Goal: Transaction & Acquisition: Purchase product/service

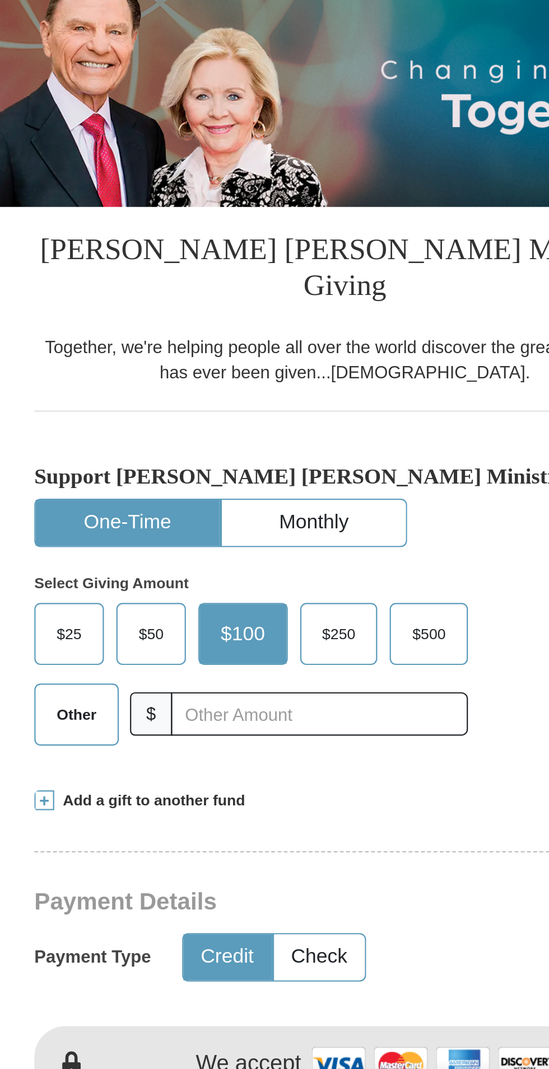
scroll to position [2, 0]
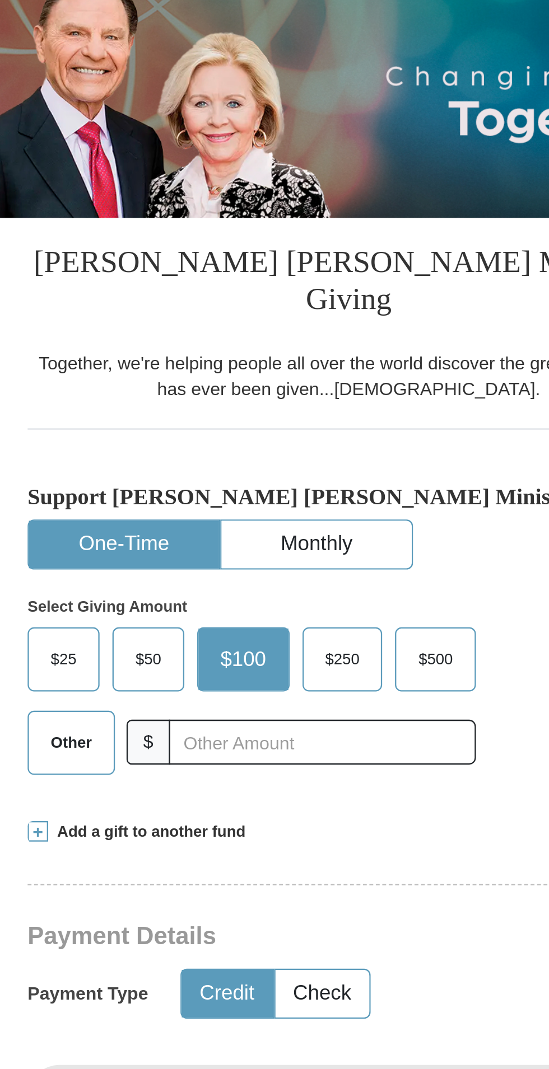
click at [199, 497] on span "Add a gift to another fund" at bounding box center [186, 502] width 86 height 10
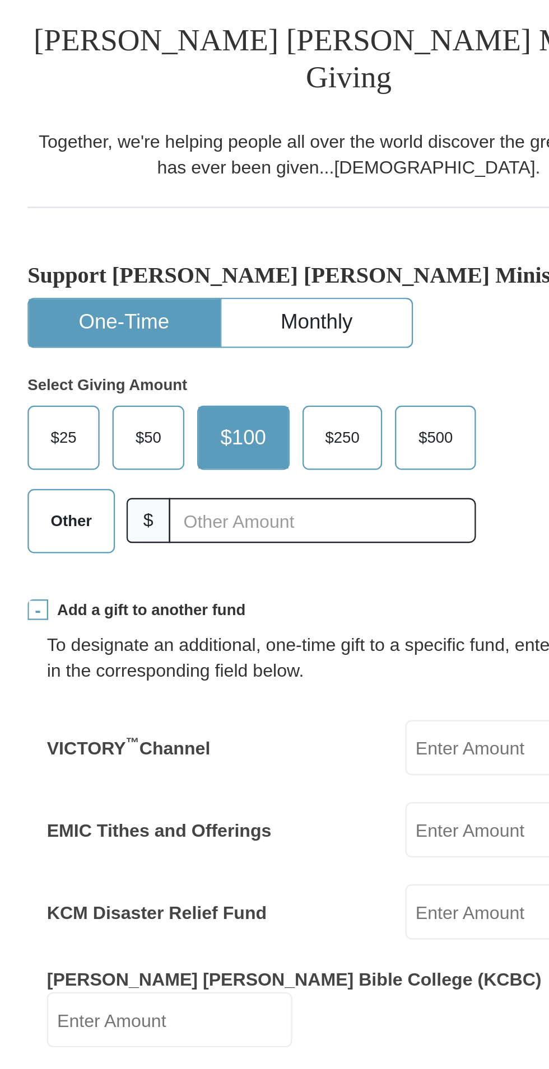
click at [330, 488] on input "EMIC Tithes and Offerings" at bounding box center [352, 500] width 107 height 24
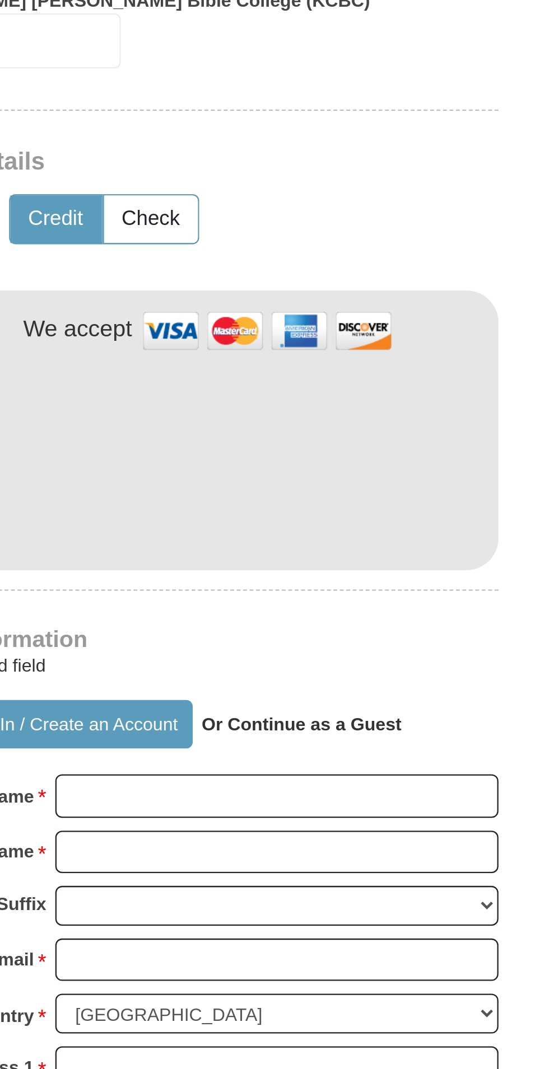
scroll to position [99, 0]
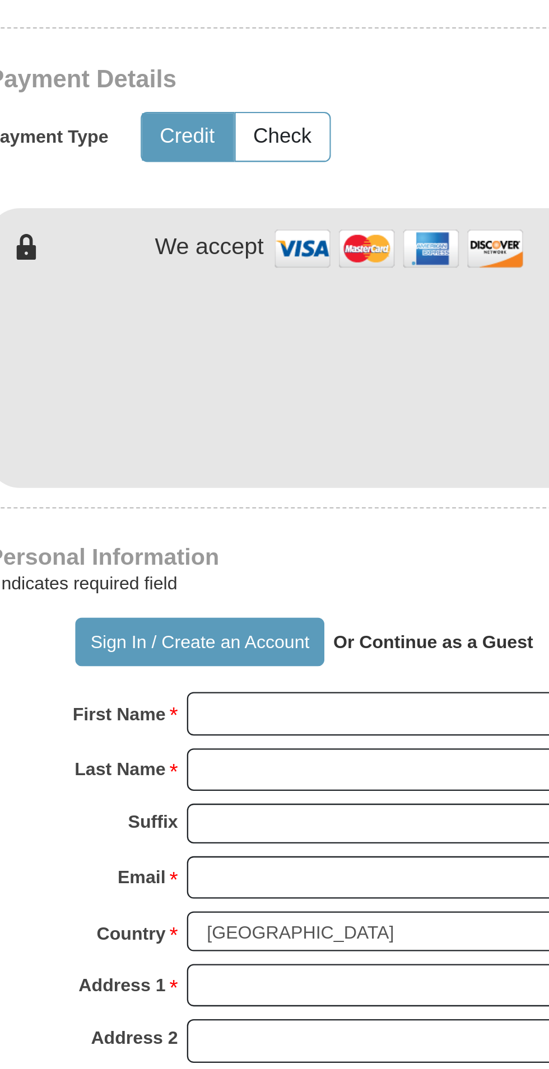
type input "123"
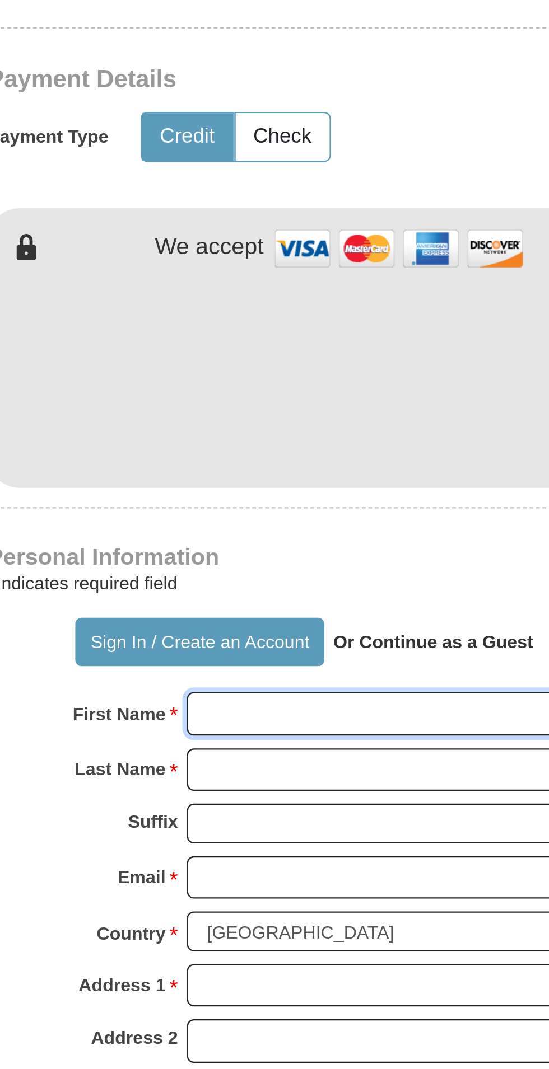
type input "Mobolaji"
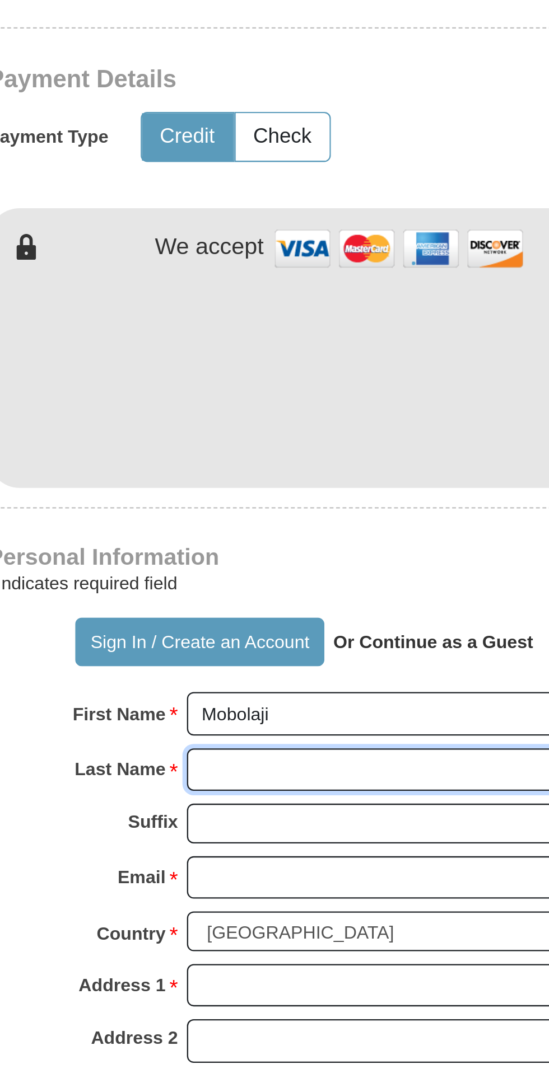
type input "fatunla"
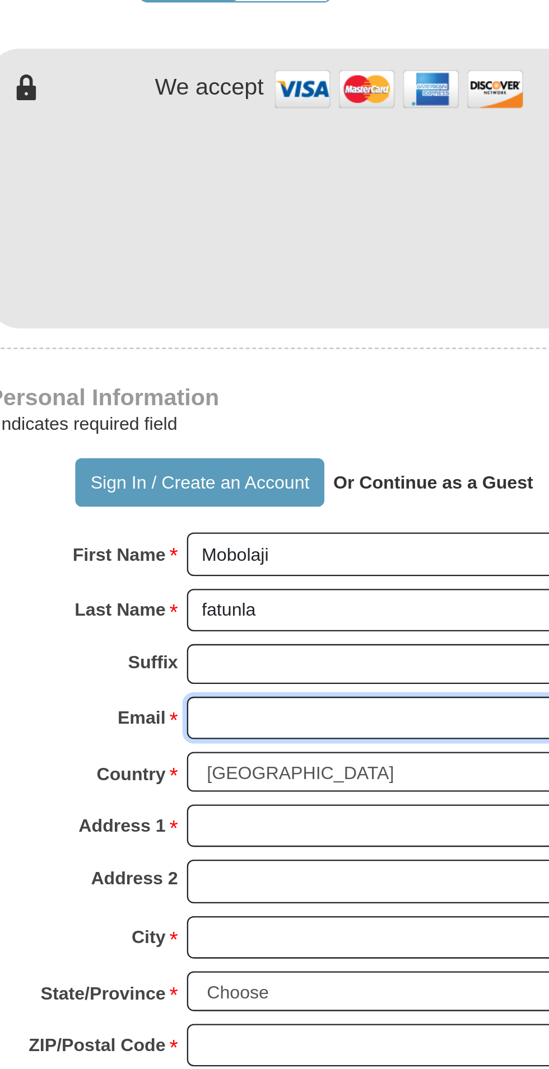
click at [310, 907] on input "Email *" at bounding box center [317, 916] width 193 height 19
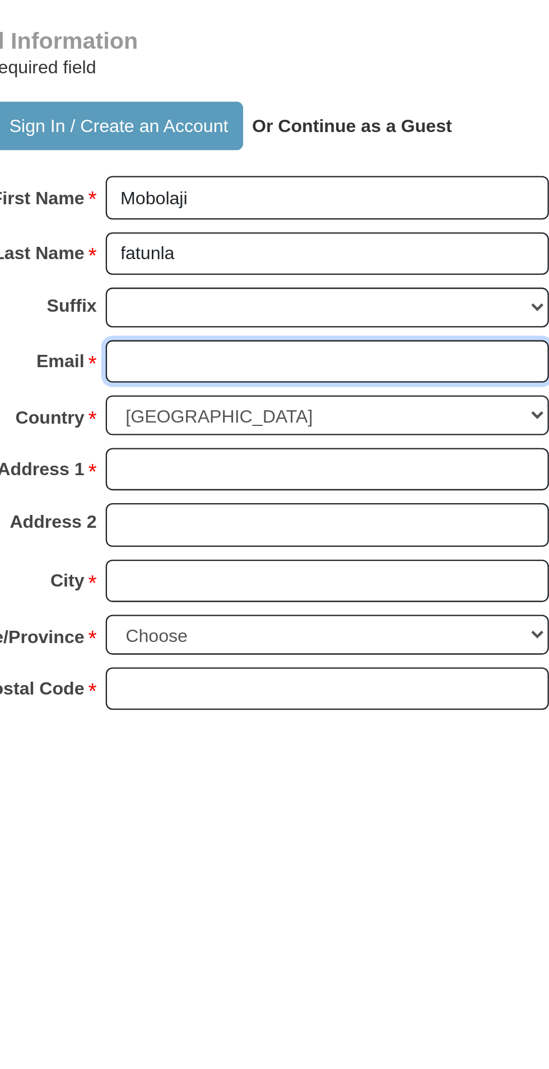
type input "[EMAIL_ADDRESS][DOMAIN_NAME]"
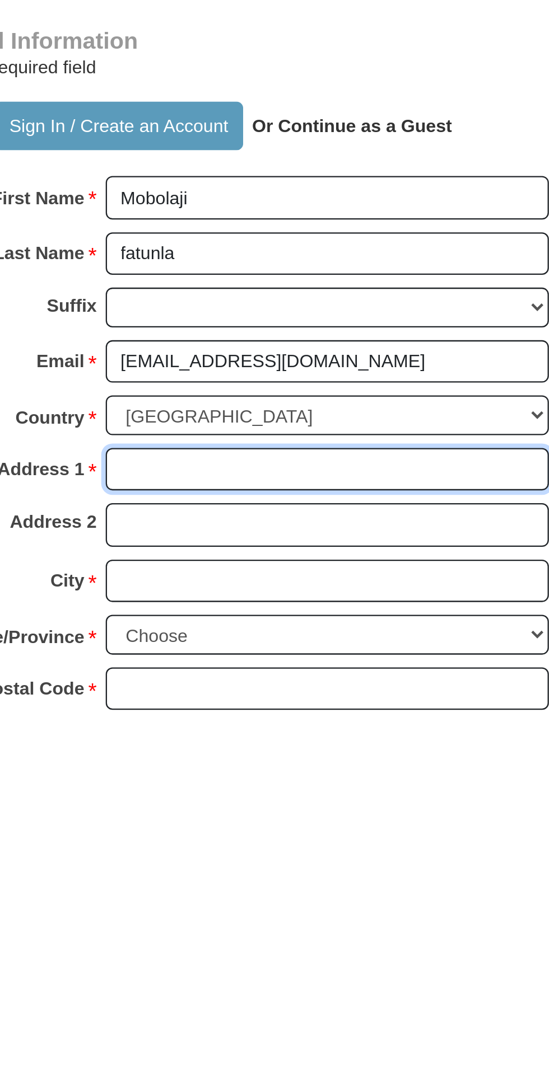
type input "[STREET_ADDRESS]"
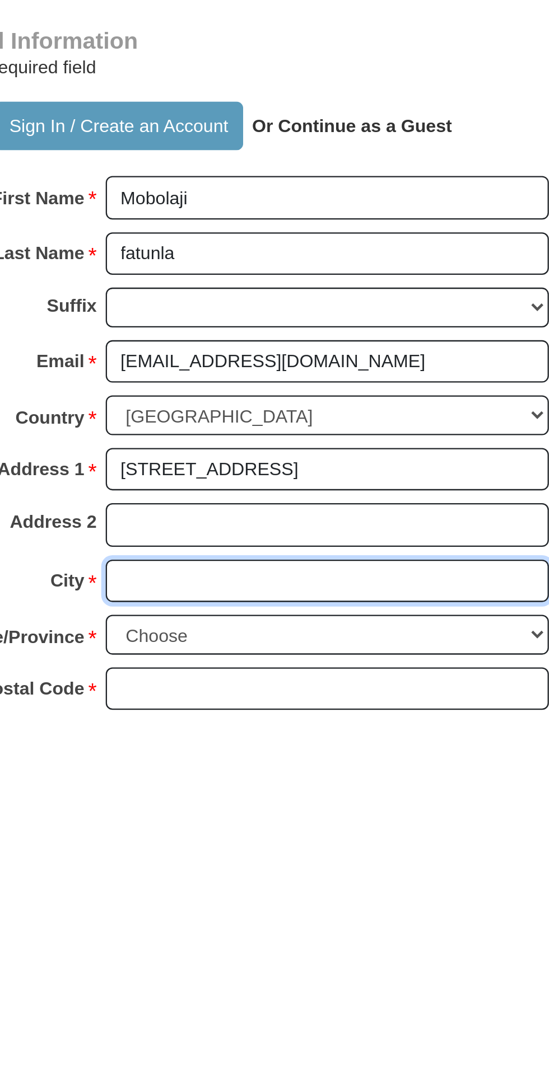
type input "[PERSON_NAME] [PERSON_NAME]"
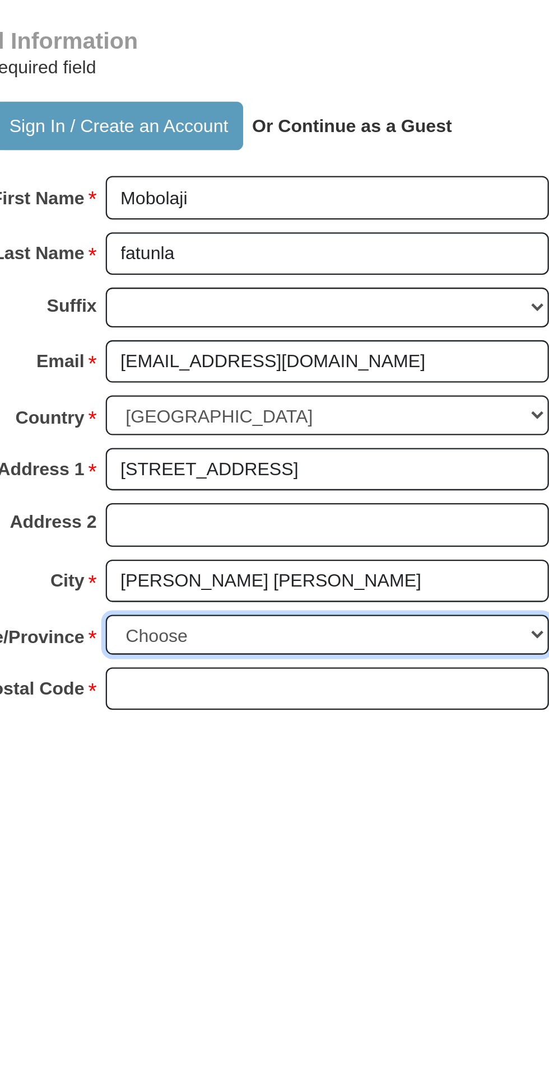
select select "MD"
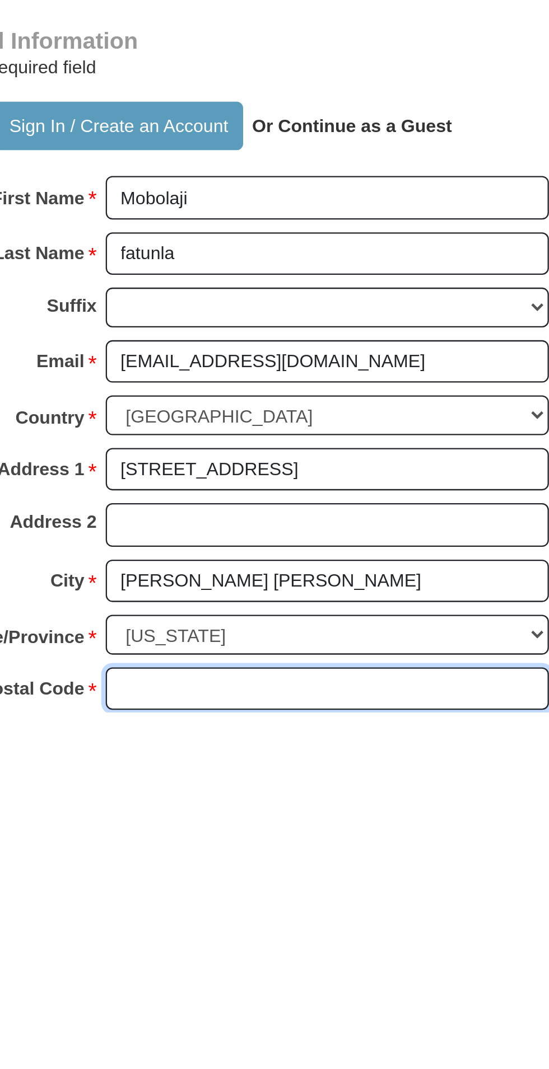
type input "21117"
type input "4434477651"
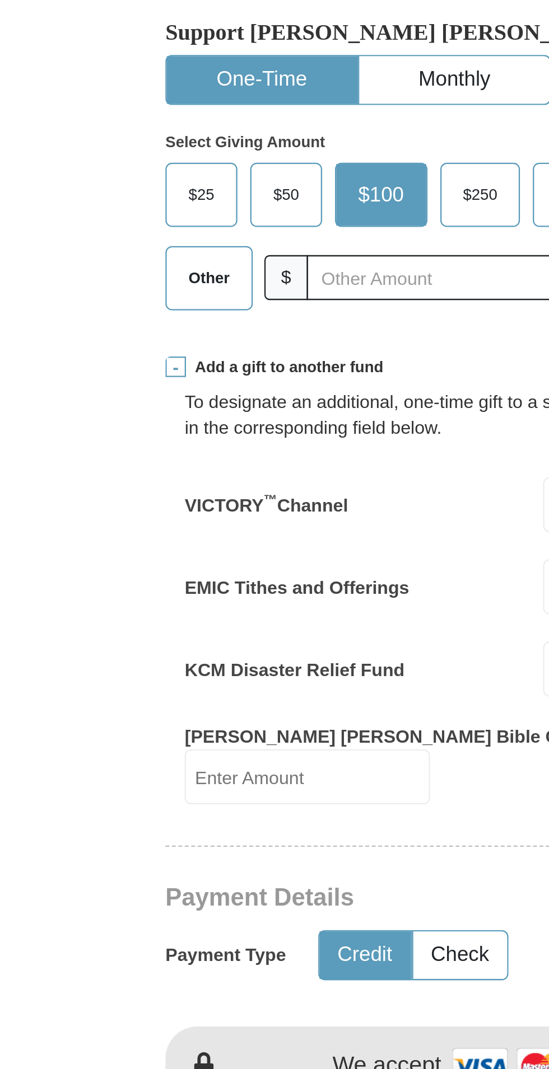
scroll to position [343, 0]
click at [150, 113] on span "Other" at bounding box center [153, 121] width 29 height 17
click at [0, 0] on input "Other" at bounding box center [0, 0] width 0 height 0
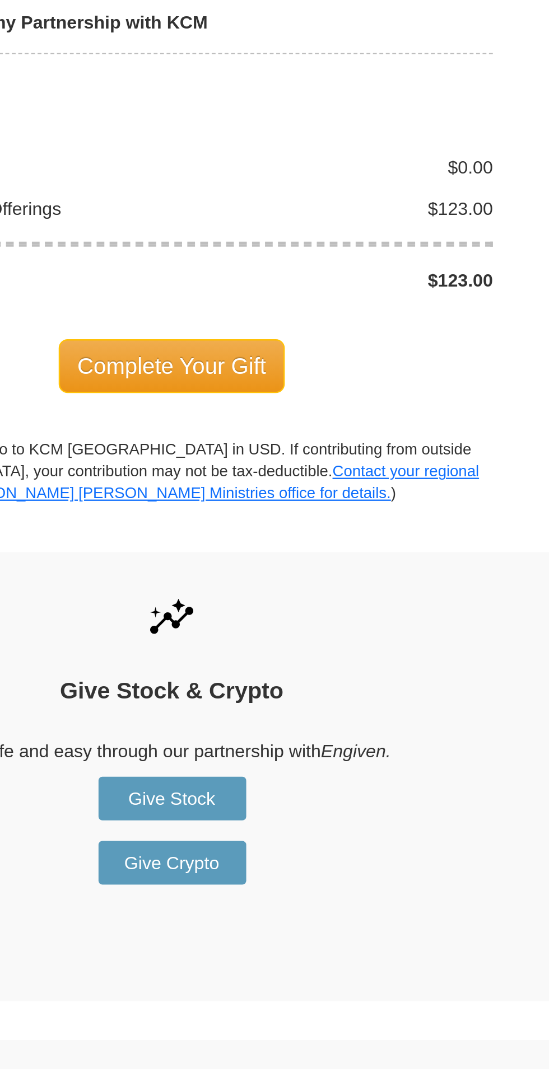
scroll to position [1311, 0]
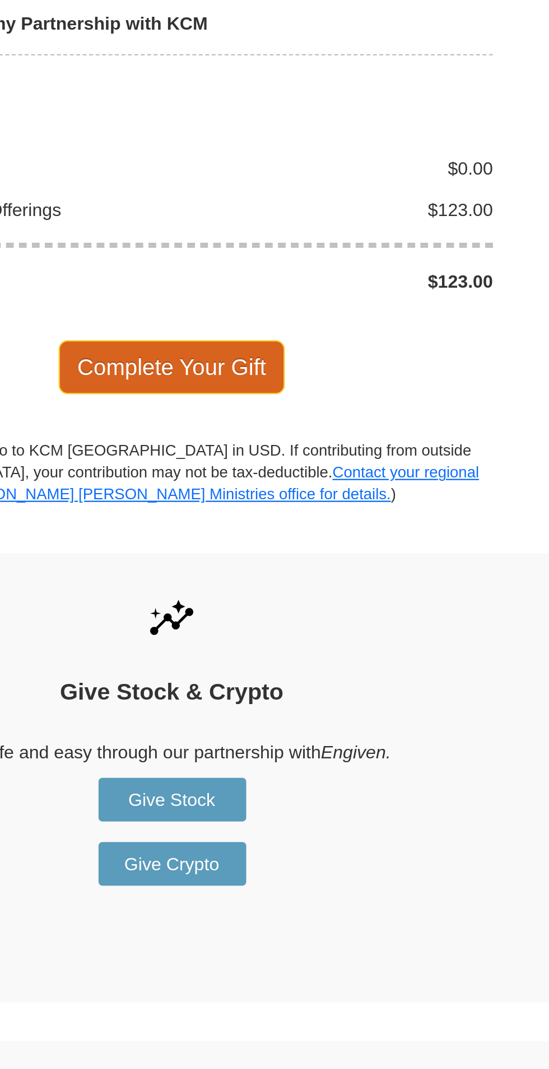
click at [300, 201] on span "Complete Your Gift" at bounding box center [274, 213] width 99 height 24
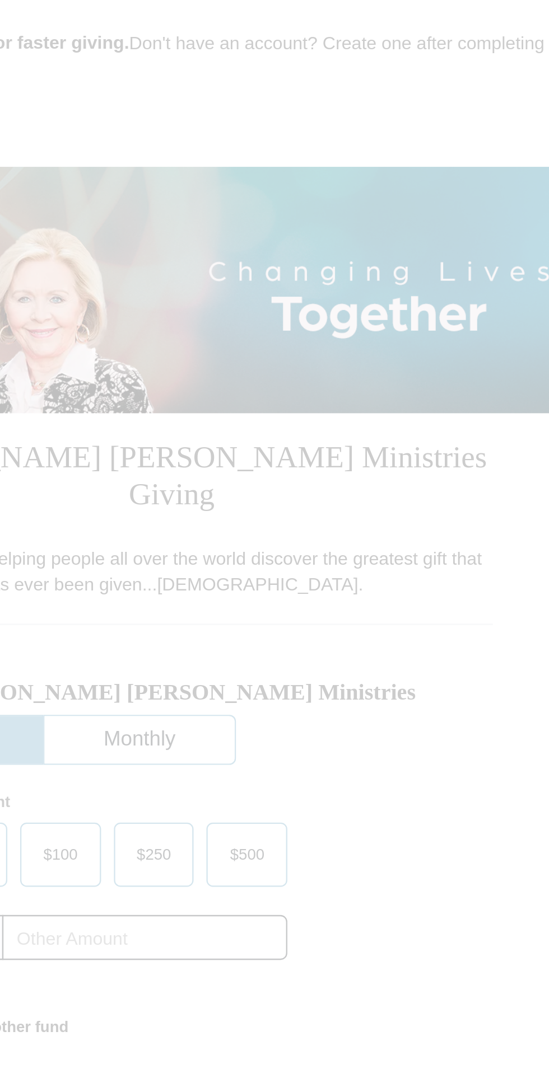
scroll to position [0, 0]
